Goal: Find specific page/section: Find specific page/section

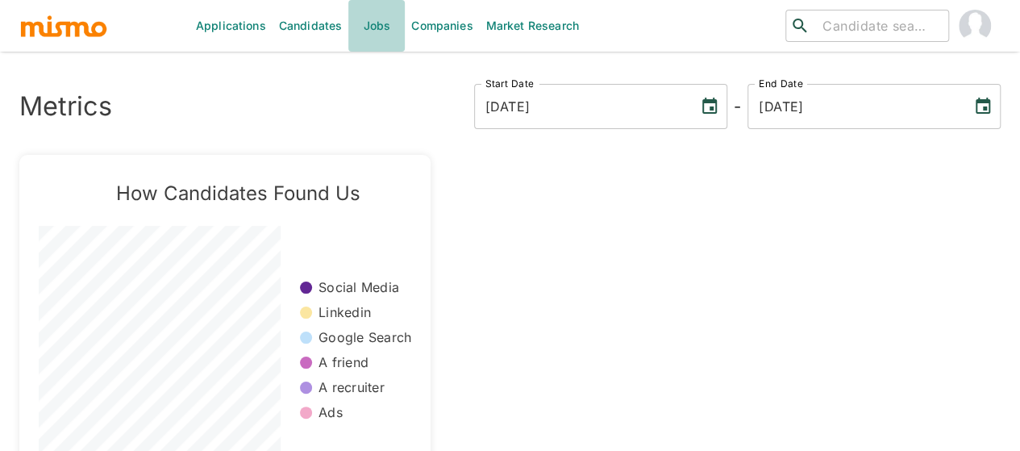
click at [379, 35] on link "Jobs" at bounding box center [376, 26] width 56 height 52
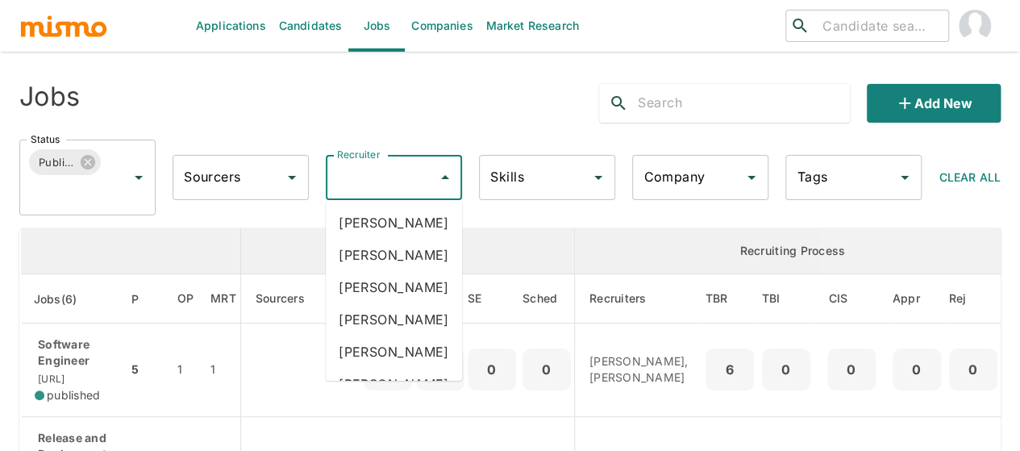
click at [380, 175] on div "Recruiter Recruiter" at bounding box center [394, 177] width 136 height 45
type input "mai"
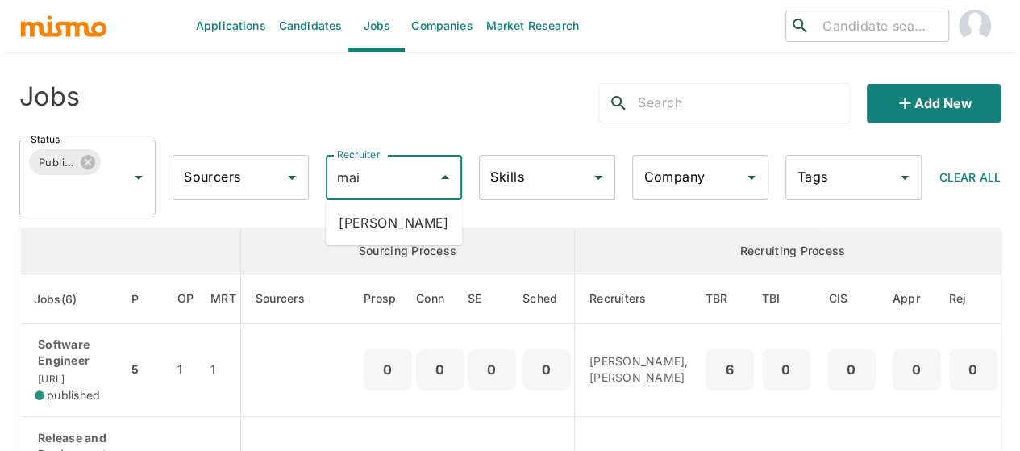
click at [425, 213] on li "[PERSON_NAME]" at bounding box center [394, 222] width 136 height 32
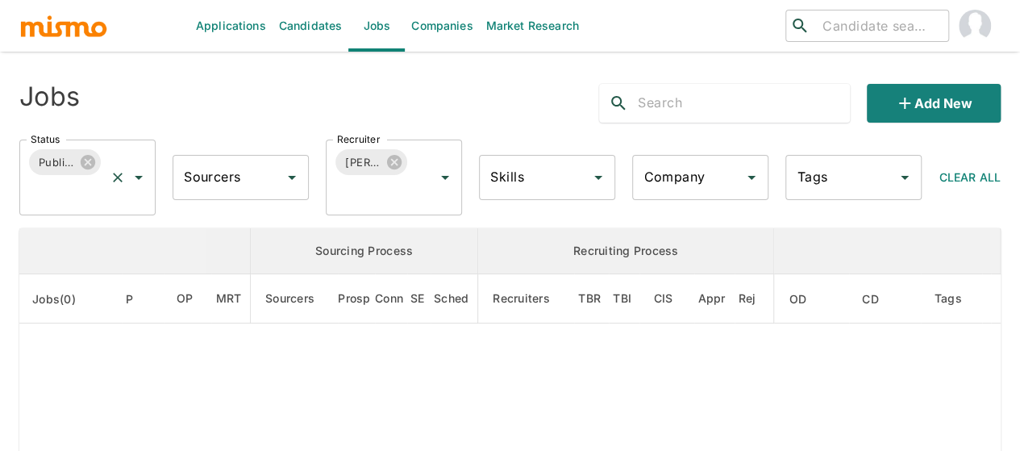
click at [134, 174] on icon "Open" at bounding box center [138, 177] width 19 height 19
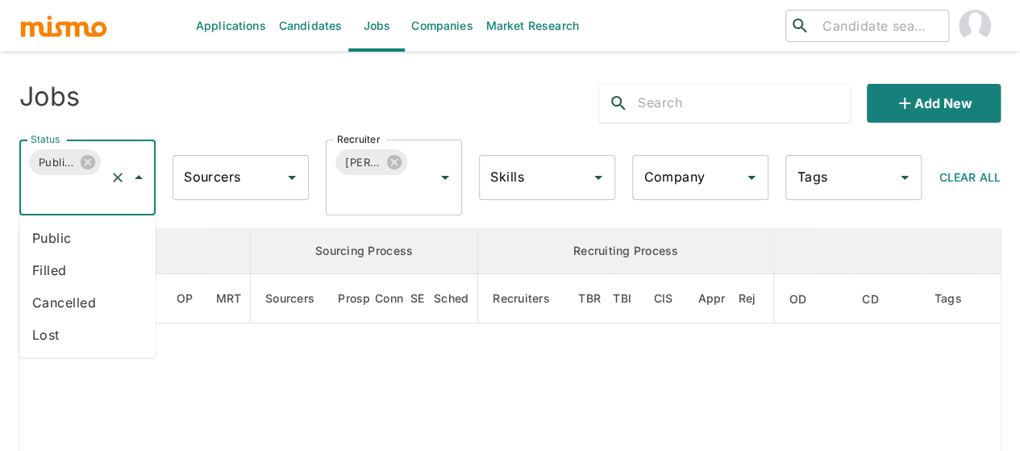
click at [55, 233] on li "Public" at bounding box center [87, 238] width 136 height 32
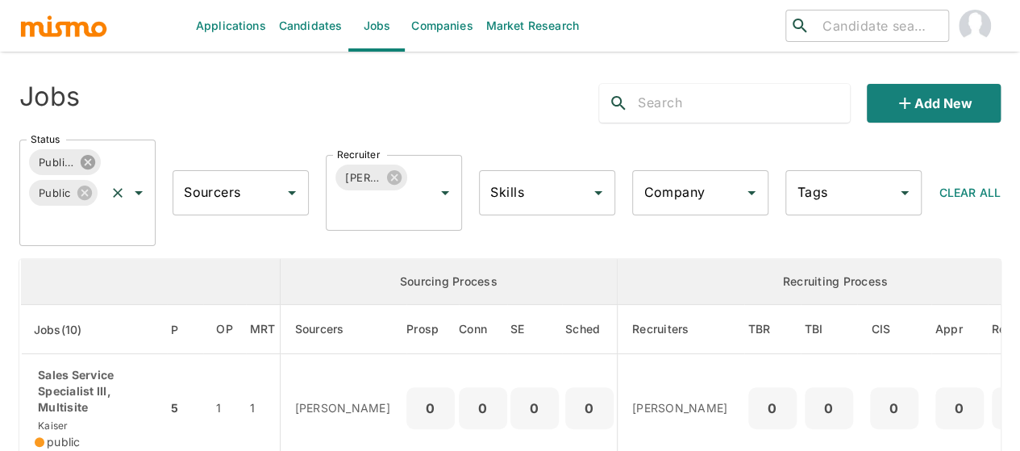
click at [88, 156] on icon at bounding box center [88, 162] width 15 height 15
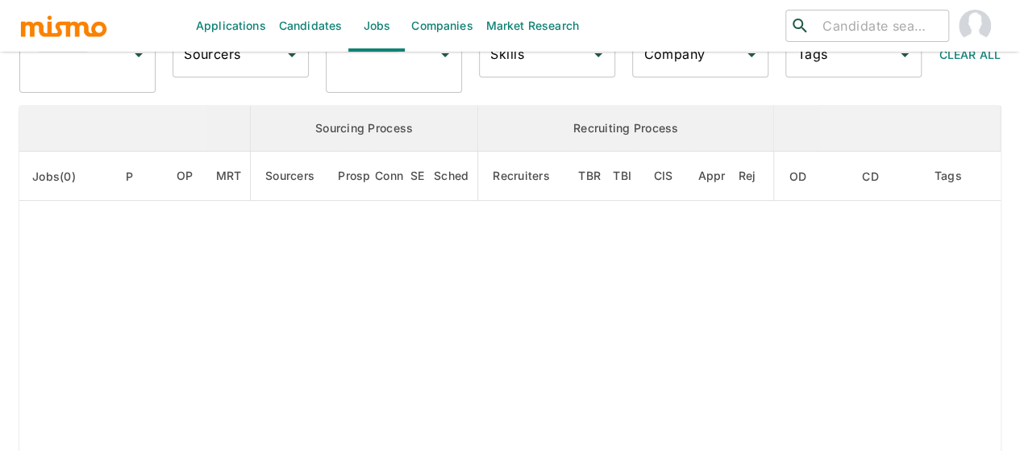
scroll to position [242, 0]
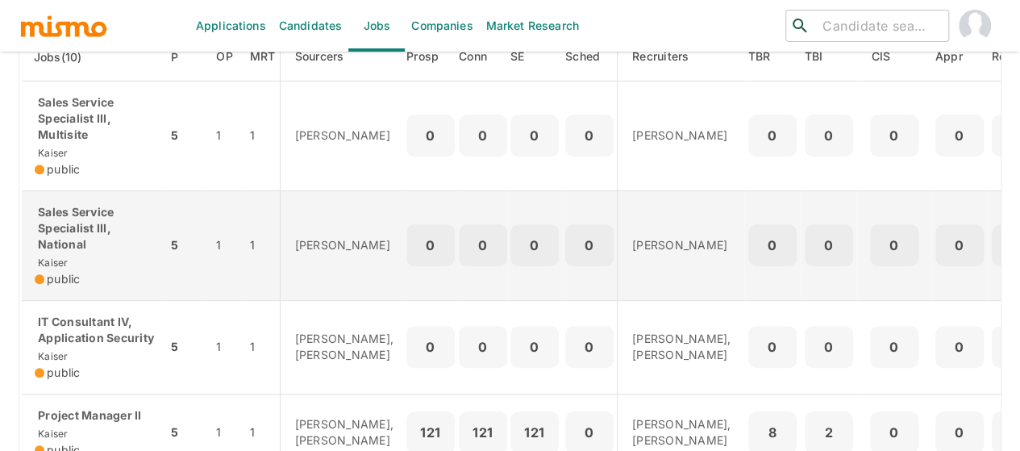
click at [70, 248] on p "Sales Service Specialist III, National" at bounding box center [94, 228] width 119 height 48
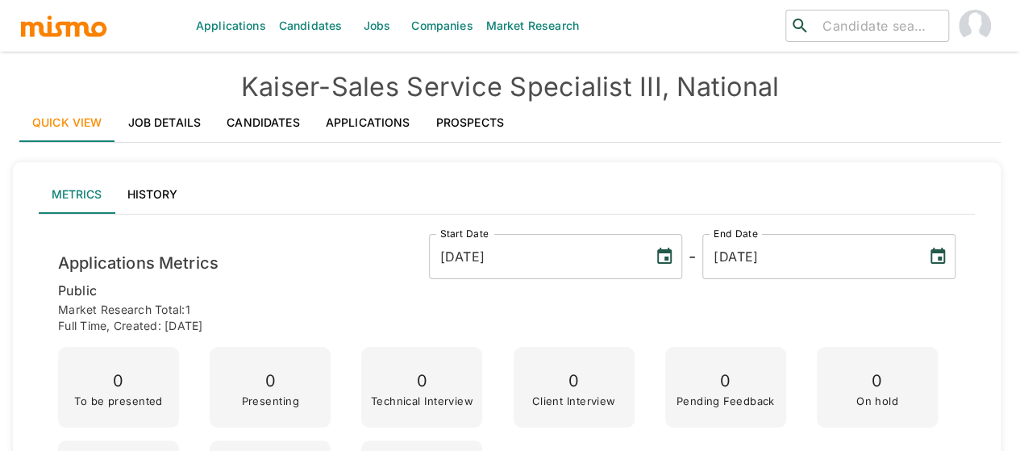
click at [374, 25] on link "Jobs" at bounding box center [376, 26] width 56 height 52
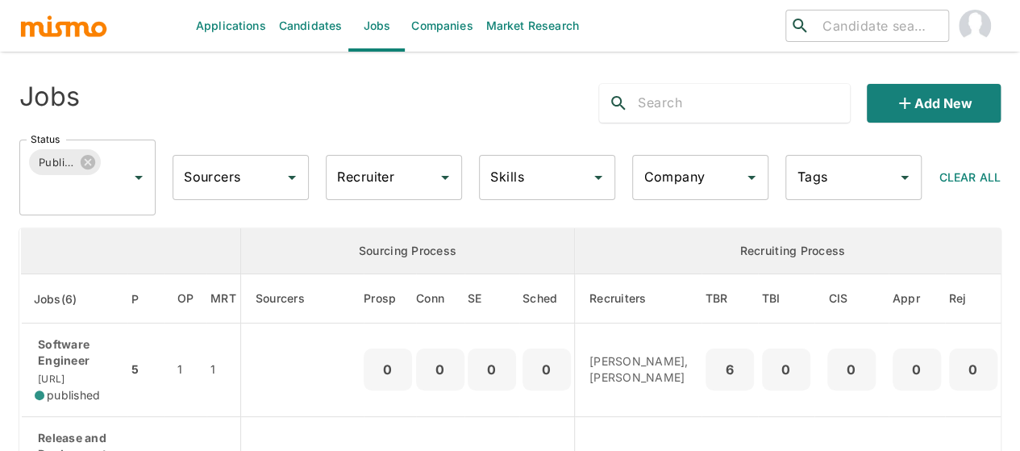
click at [405, 176] on input "Recruiter" at bounding box center [382, 177] width 98 height 31
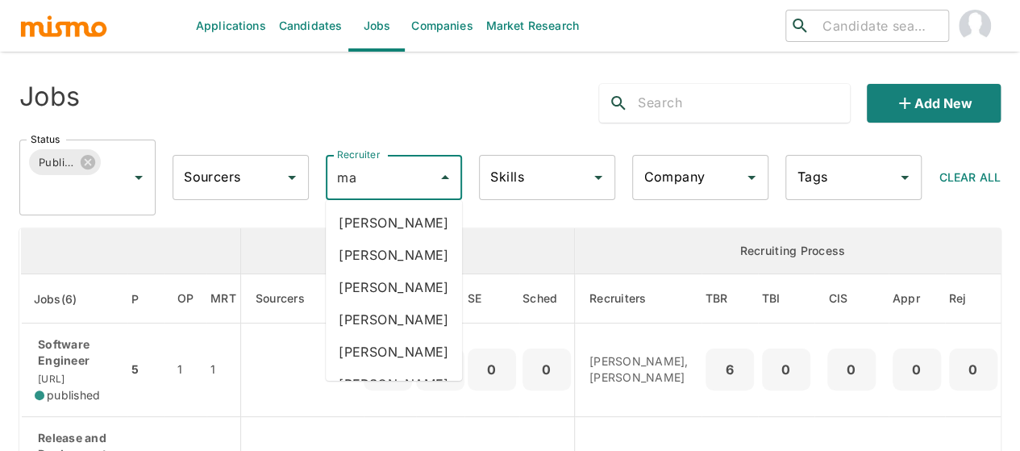
type input "mai"
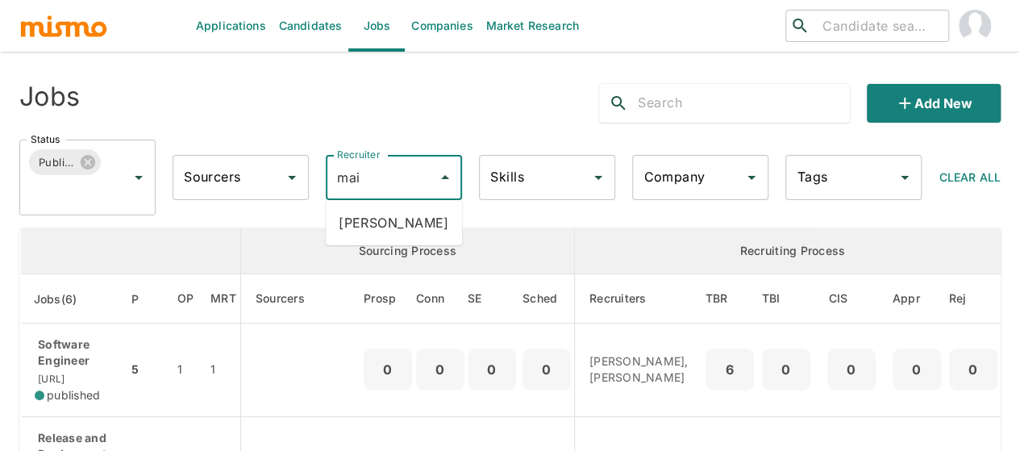
click at [378, 223] on li "[PERSON_NAME]" at bounding box center [394, 222] width 136 height 32
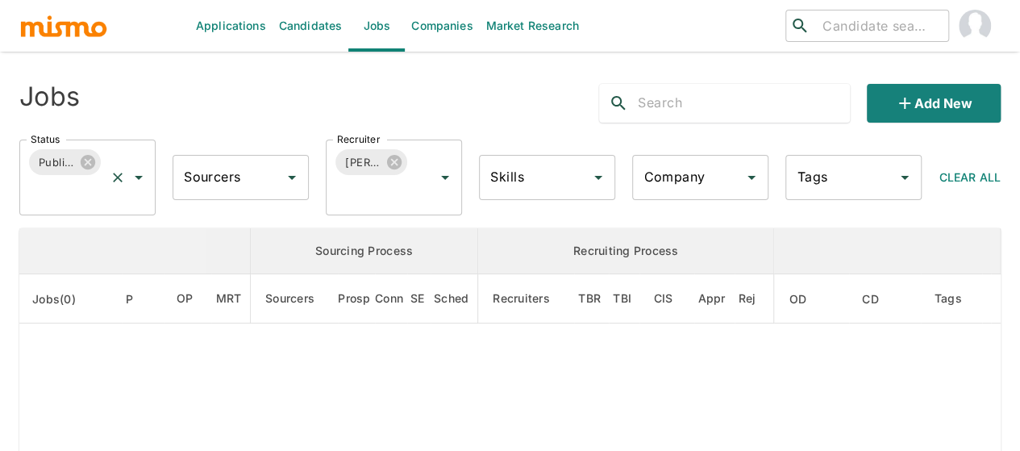
click at [139, 182] on icon "Open" at bounding box center [138, 177] width 19 height 19
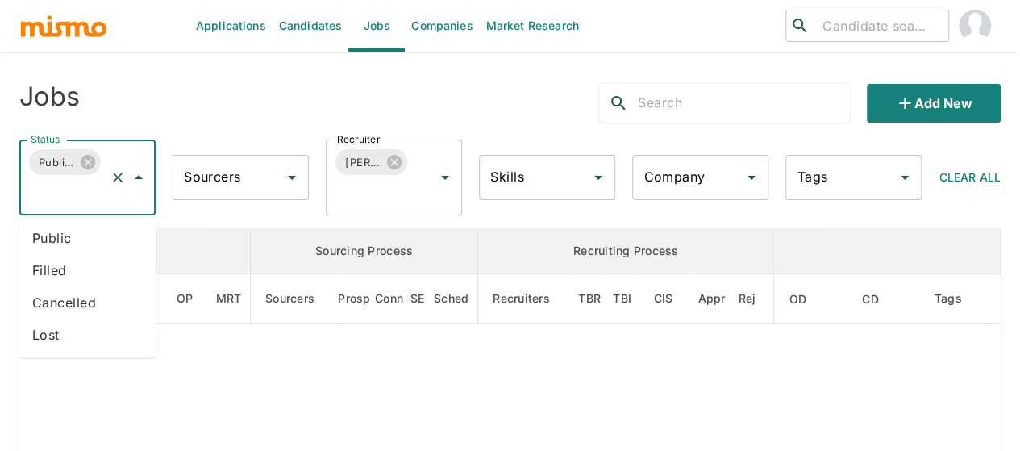
click at [63, 236] on li "Public" at bounding box center [87, 238] width 136 height 32
